Goal: Information Seeking & Learning: Learn about a topic

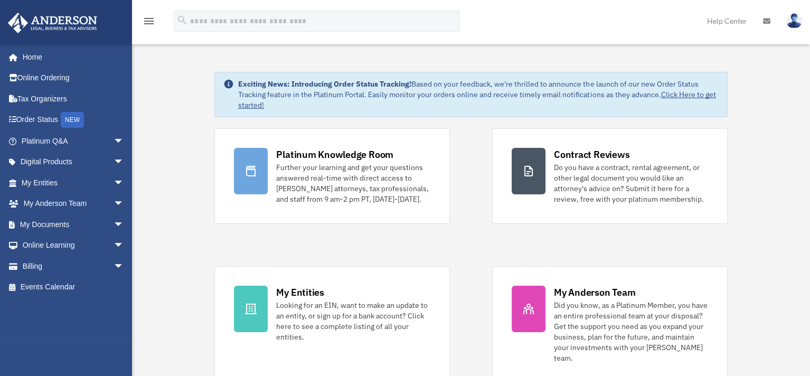
click at [478, 204] on div "Platinum Knowledge Room Further your learning and get your questions answered r…" at bounding box center [470, 255] width 513 height 254
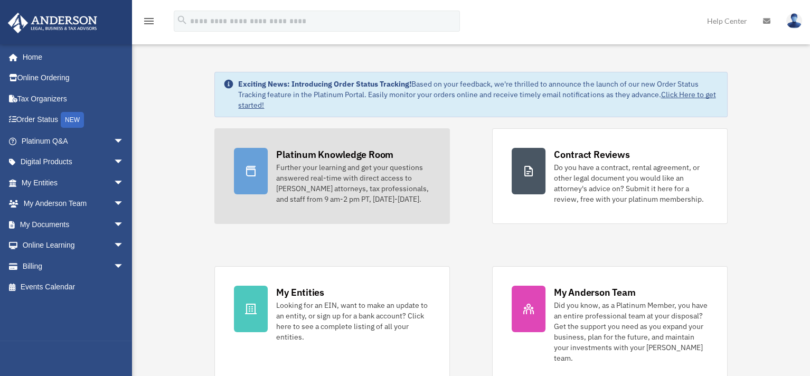
click at [384, 201] on div "Further your learning and get your questions answered real-time with direct acc…" at bounding box center [353, 183] width 154 height 42
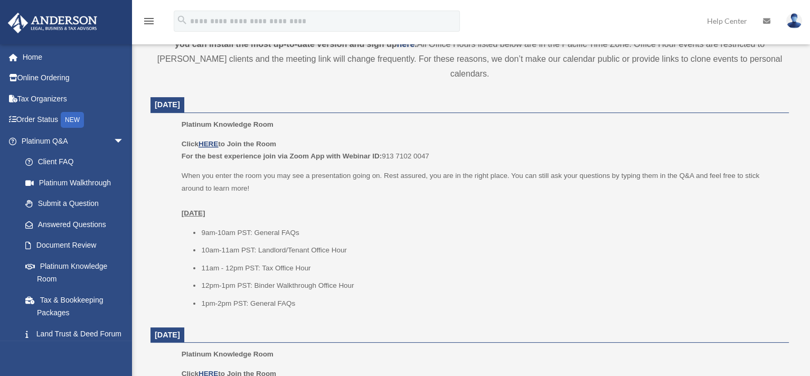
scroll to position [475, 0]
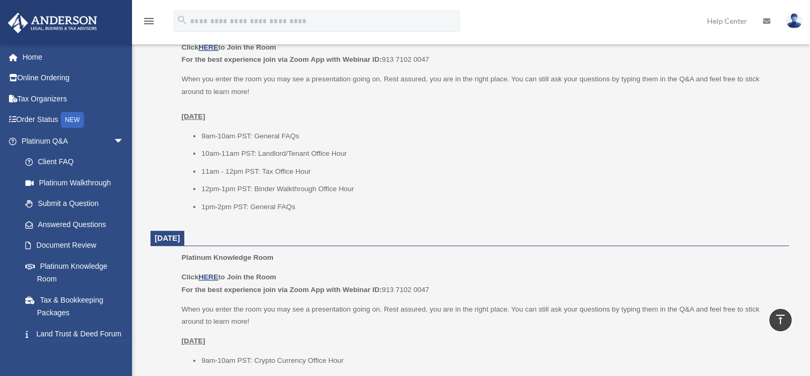
click at [394, 147] on li "10am-11am PST: Landlord/Tenant Office Hour" at bounding box center [491, 153] width 580 height 13
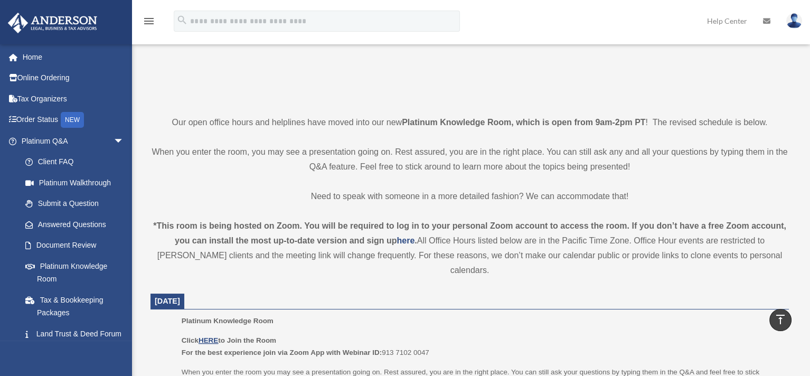
scroll to position [53, 0]
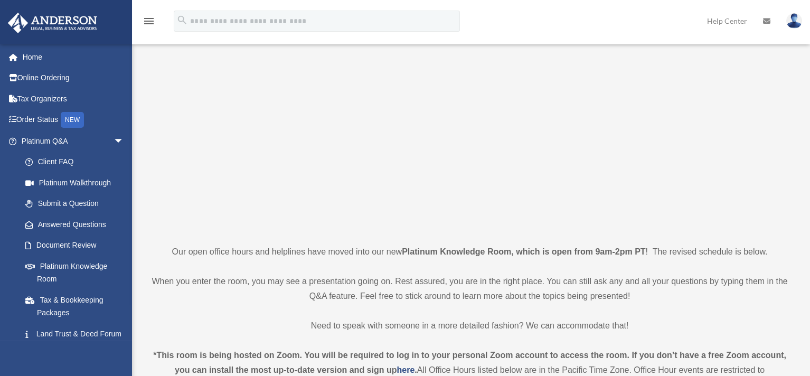
click at [274, 163] on p at bounding box center [469, 137] width 638 height 183
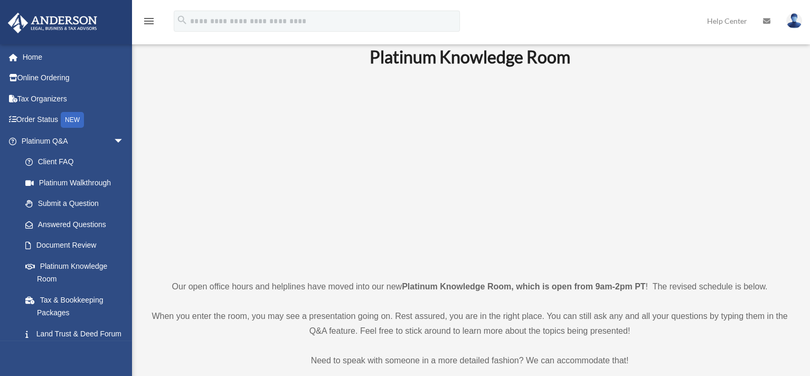
scroll to position [0, 0]
